Goal: Task Accomplishment & Management: Manage account settings

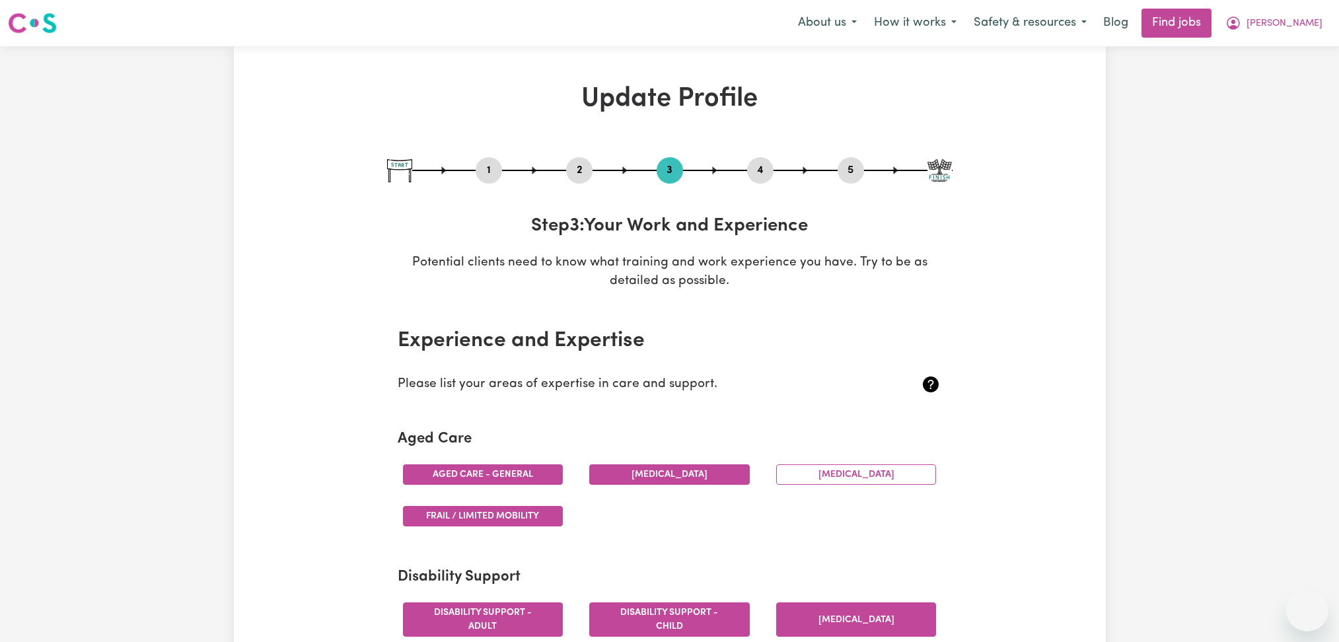
select select "2020"
select select "2017"
select select "Certificate III (Individual Support)"
click at [1297, 34] on button "[PERSON_NAME]" at bounding box center [1274, 23] width 114 height 28
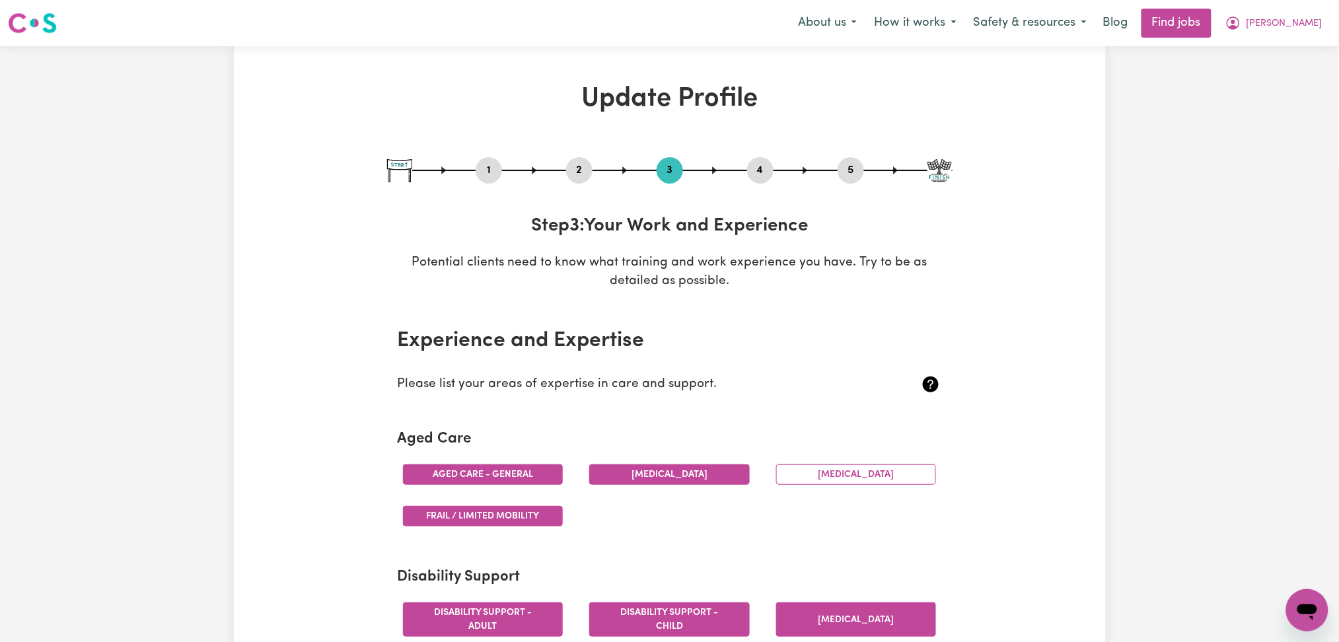
click at [1295, 30] on span "[PERSON_NAME]" at bounding box center [1284, 24] width 76 height 15
click at [1277, 104] on link "Logout" at bounding box center [1278, 101] width 104 height 25
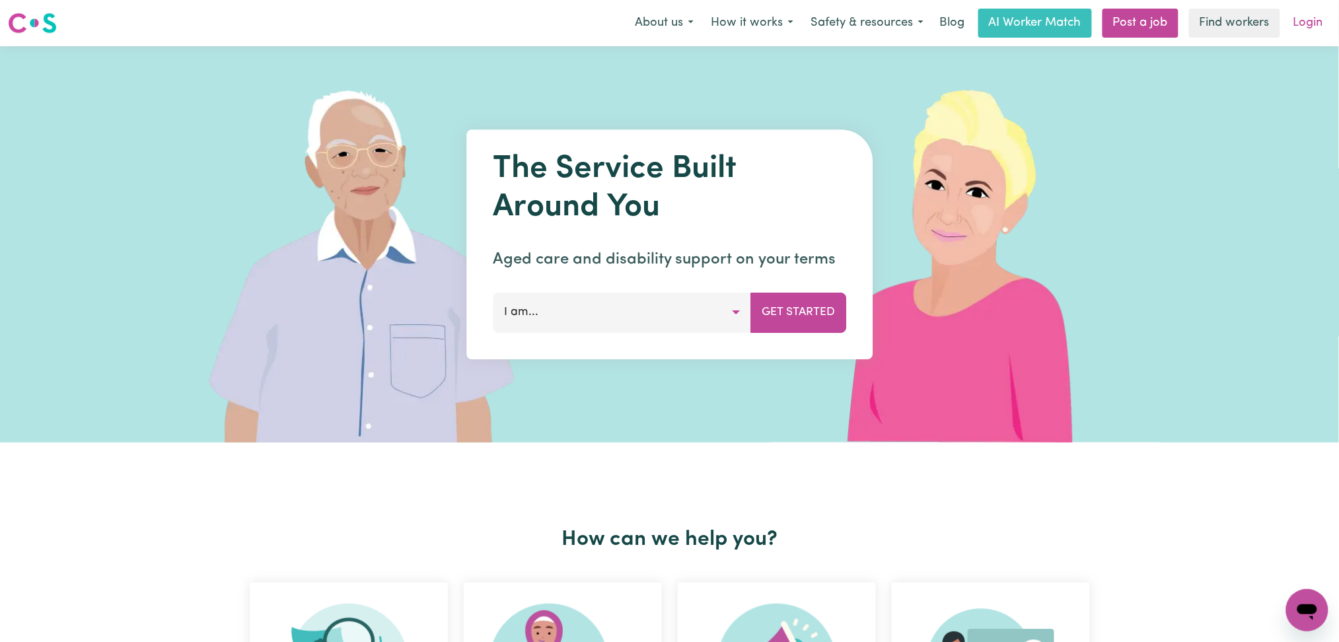
click at [1308, 24] on link "Login" at bounding box center [1308, 23] width 46 height 29
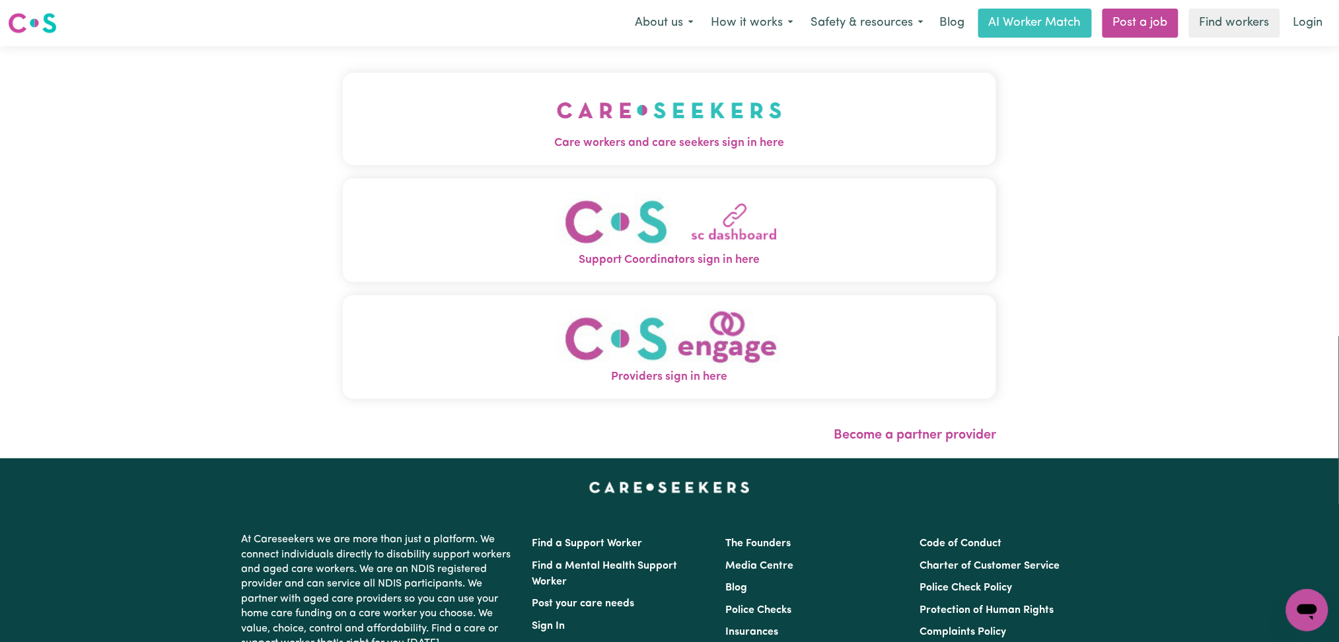
click at [462, 116] on button "Care workers and care seekers sign in here" at bounding box center [670, 119] width 654 height 92
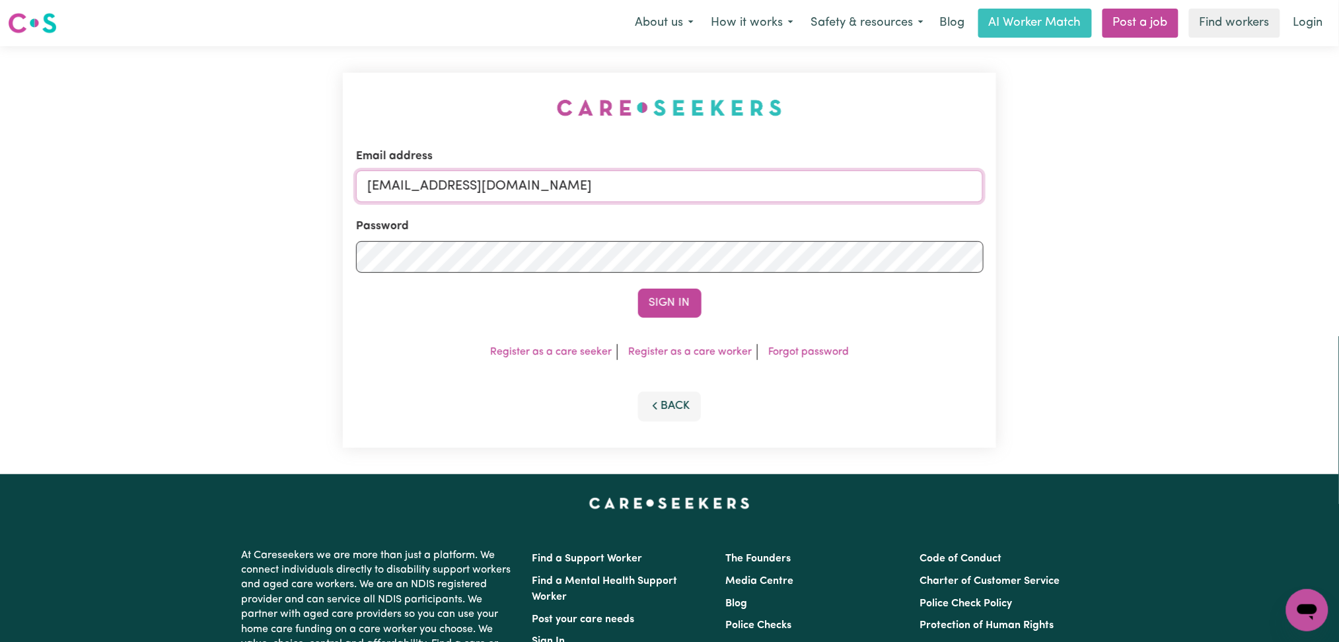
drag, startPoint x: 438, startPoint y: 174, endPoint x: 464, endPoint y: 202, distance: 38.3
click at [439, 174] on input "[EMAIL_ADDRESS][DOMAIN_NAME]" at bounding box center [669, 186] width 627 height 32
drag, startPoint x: 434, startPoint y: 183, endPoint x: 816, endPoint y: 199, distance: 382.1
click at [816, 199] on input "Superuser~[EMAIL_ADDRESS][DOMAIN_NAME]" at bounding box center [669, 186] width 627 height 32
type input "Superuser~[EMAIL_ADDRESS][DOMAIN_NAME]"
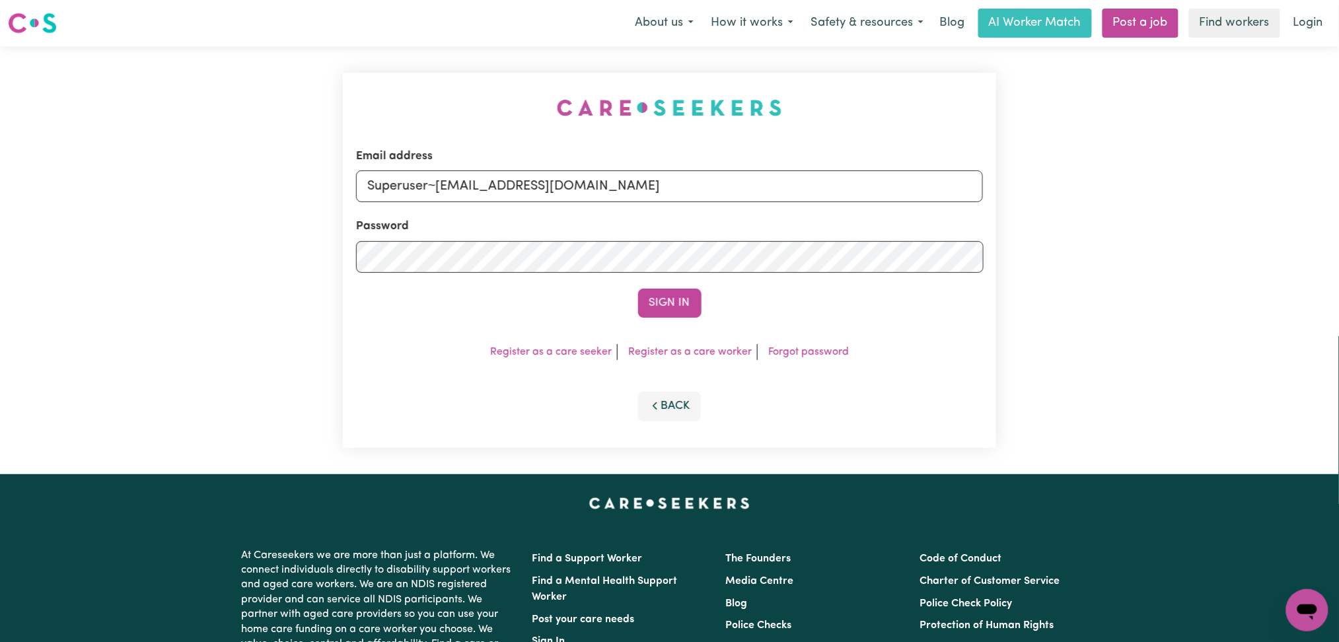
click at [638, 289] on button "Sign In" at bounding box center [669, 303] width 63 height 29
